Goal: Task Accomplishment & Management: Use online tool/utility

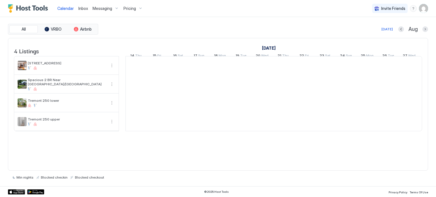
scroll to position [0, 315]
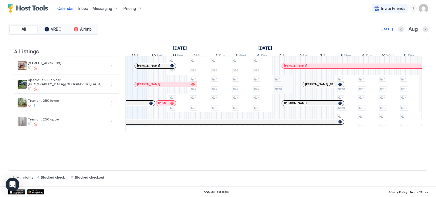
drag, startPoint x: 375, startPoint y: 93, endPoint x: 275, endPoint y: 95, distance: 99.9
click at [275, 95] on tr "1 $99 1 $99 1 $99 1 $99 1 $99 1 $99 1 $99 1 $99 1 $99 1 $99 1 $99 1 $99 1 $99 1…" at bounding box center [377, 93] width 1134 height 75
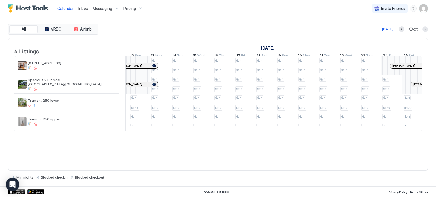
scroll to position [0, 837]
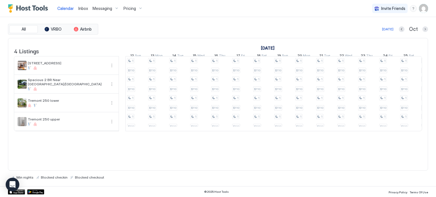
drag, startPoint x: 395, startPoint y: 139, endPoint x: 383, endPoint y: 139, distance: 12.2
click at [383, 137] on div "4 Listings [DATE] [DATE] [DATE] 23 Tue 24 Wed 25 Thu 26 Fri 27 Sat 28 Sun 29 Mo…" at bounding box center [217, 87] width 419 height 99
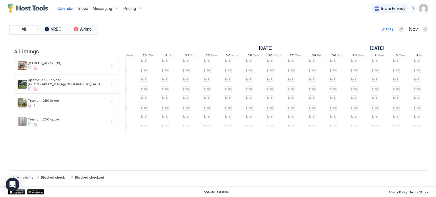
scroll to position [0, 790]
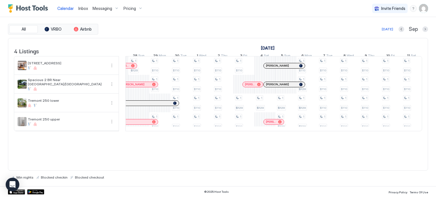
click at [109, 6] on span "Messaging" at bounding box center [103, 8] width 20 height 5
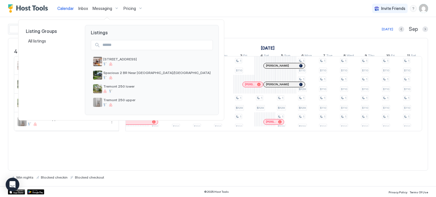
click at [109, 6] on div at bounding box center [218, 98] width 436 height 197
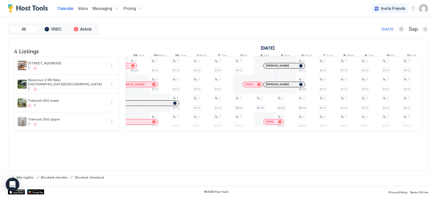
click at [111, 9] on span "Messaging" at bounding box center [103, 8] width 20 height 5
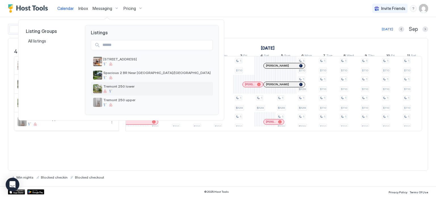
click at [113, 91] on div at bounding box center [156, 91] width 107 height 3
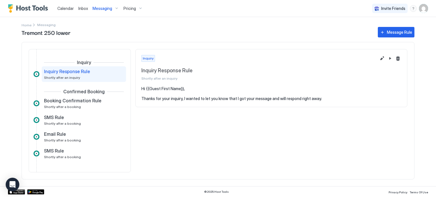
click at [114, 30] on span "Tremont 250 lower" at bounding box center [197, 32] width 351 height 9
click at [409, 30] on div "Message Rule" at bounding box center [399, 32] width 25 height 6
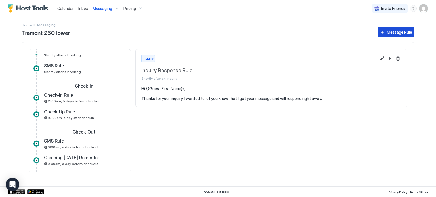
click at [409, 33] on div "Message Rule" at bounding box center [399, 32] width 25 height 6
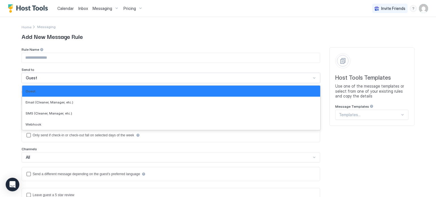
click at [144, 76] on div "Guest" at bounding box center [168, 77] width 285 height 5
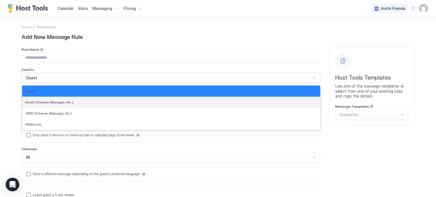
click at [137, 106] on div "Email (Cleaner, Manager, etc.)" at bounding box center [171, 102] width 298 height 11
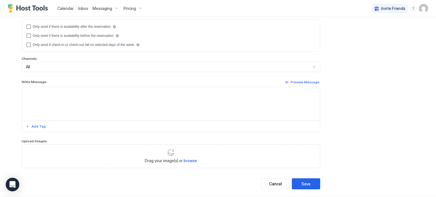
scroll to position [114, 0]
click at [28, 125] on button "Add Tag" at bounding box center [36, 126] width 22 height 7
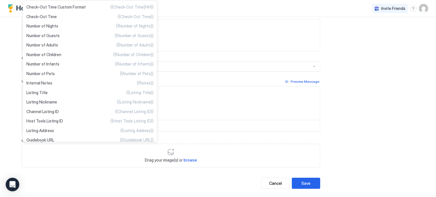
scroll to position [92, 0]
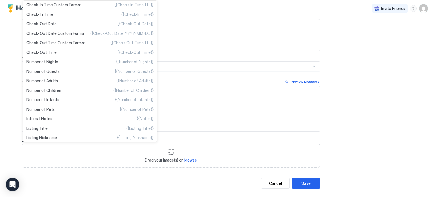
click at [384, 116] on div at bounding box center [218, 98] width 436 height 197
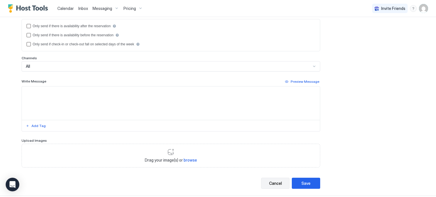
click at [280, 179] on button "Cancel" at bounding box center [275, 183] width 28 height 11
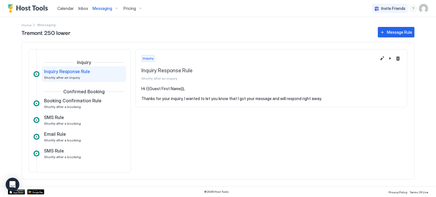
click at [63, 8] on span "Calendar" at bounding box center [65, 8] width 16 height 5
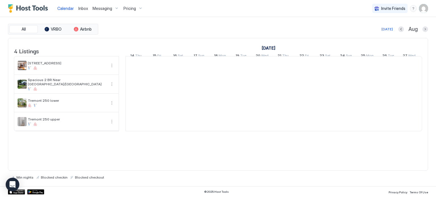
scroll to position [0, 315]
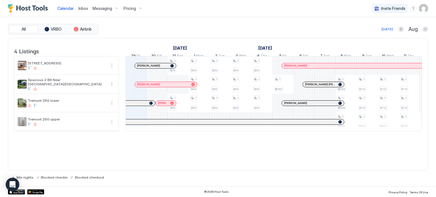
click at [85, 8] on span "Inbox" at bounding box center [83, 8] width 10 height 5
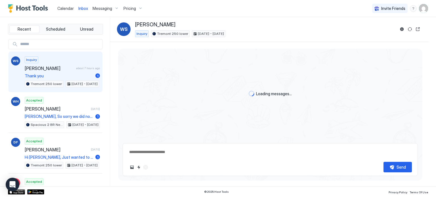
scroll to position [144, 0]
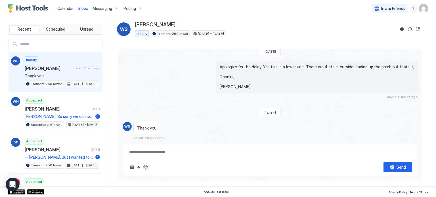
type textarea "*"
